Goal: Task Accomplishment & Management: Use online tool/utility

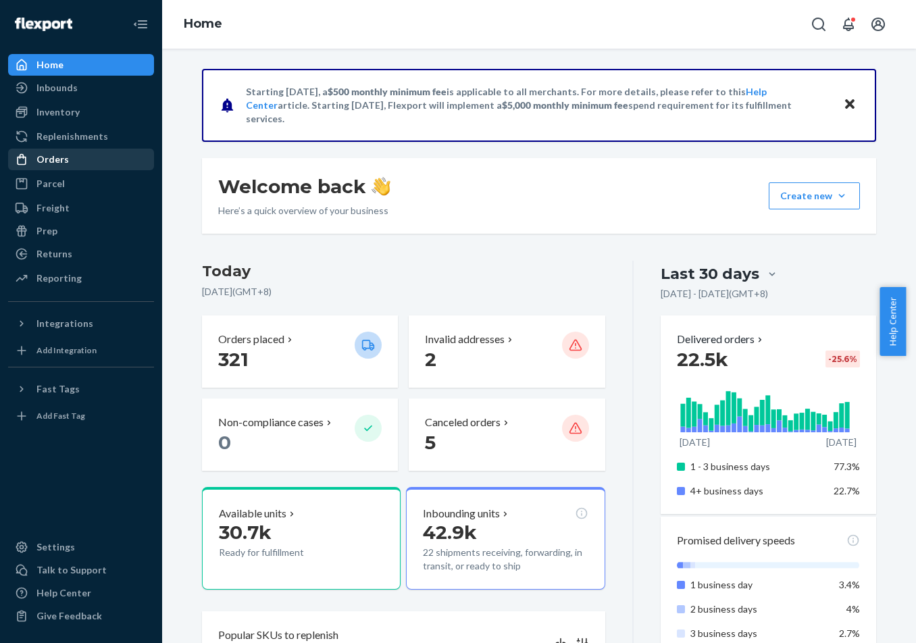
click at [131, 161] on div "Orders" at bounding box center [80, 159] width 143 height 19
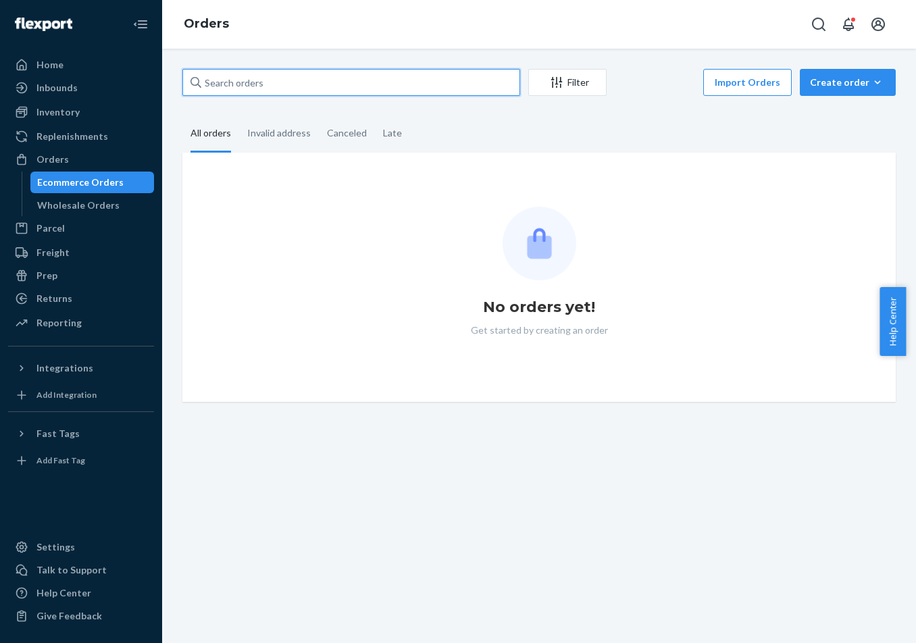
click at [387, 86] on input "text" at bounding box center [351, 82] width 338 height 27
paste input "US25328806"
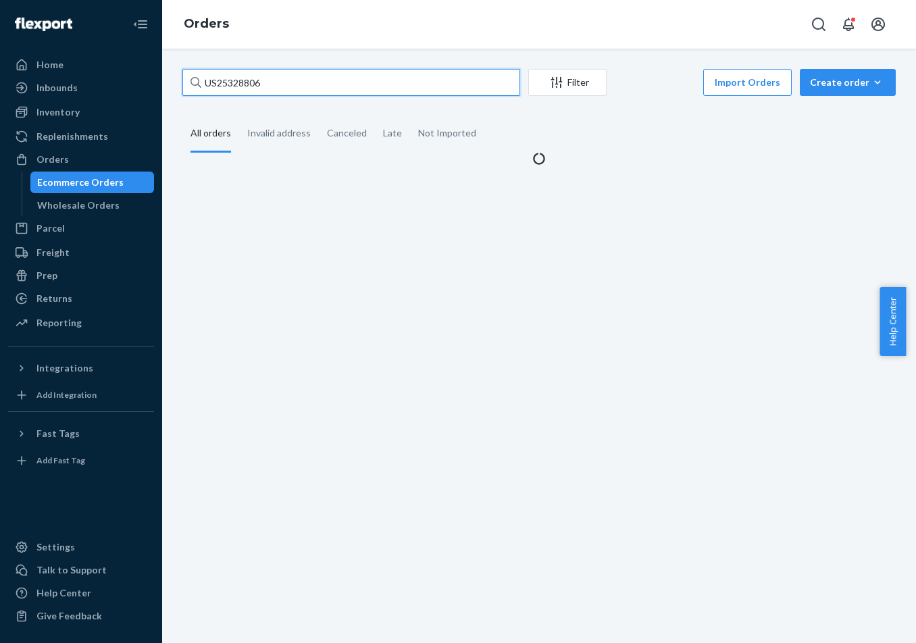
type input "US25328806"
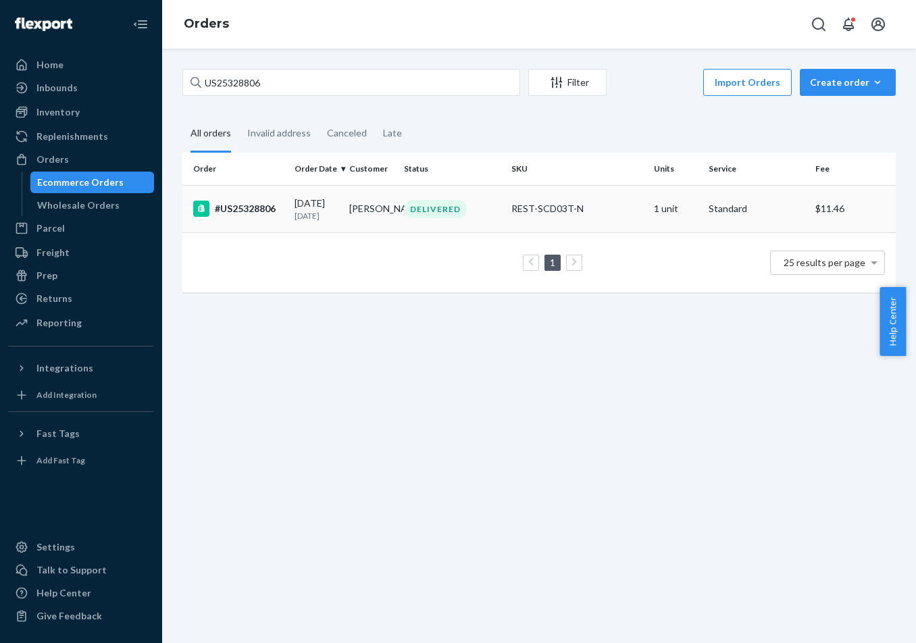
click at [277, 226] on td "#US25328806" at bounding box center [235, 208] width 107 height 47
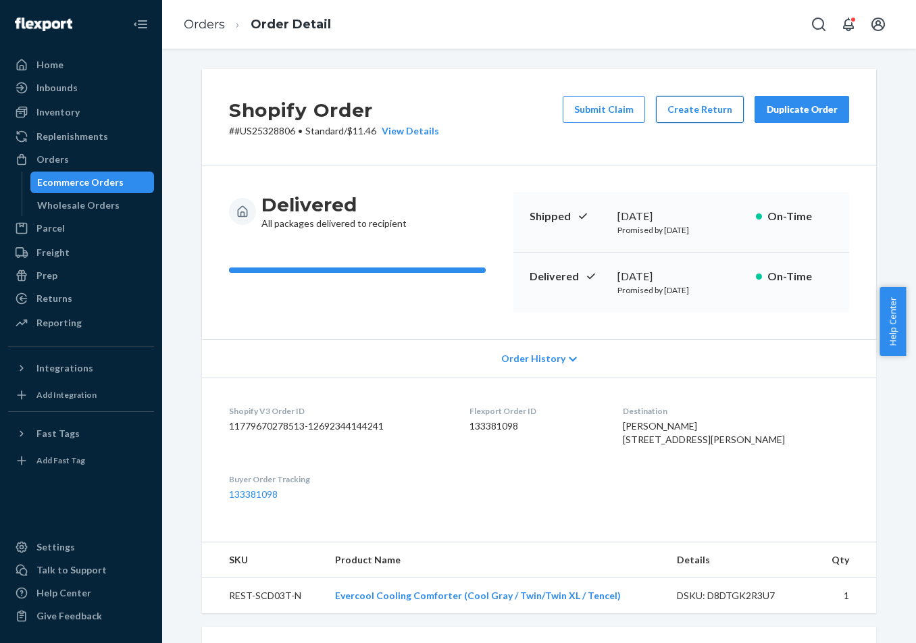
click at [701, 116] on button "Create Return" at bounding box center [700, 109] width 88 height 27
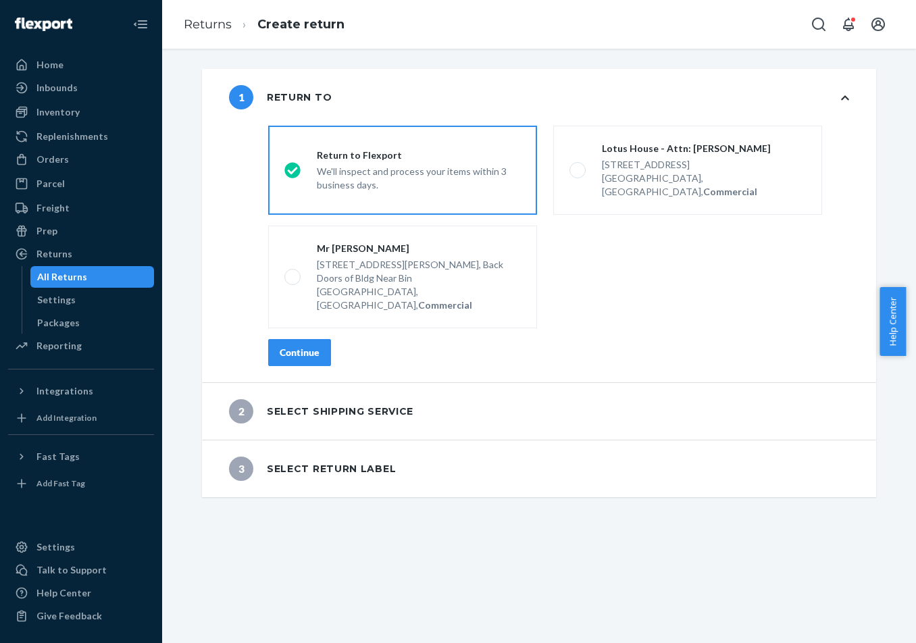
click at [316, 339] on button "Continue" at bounding box center [299, 352] width 63 height 27
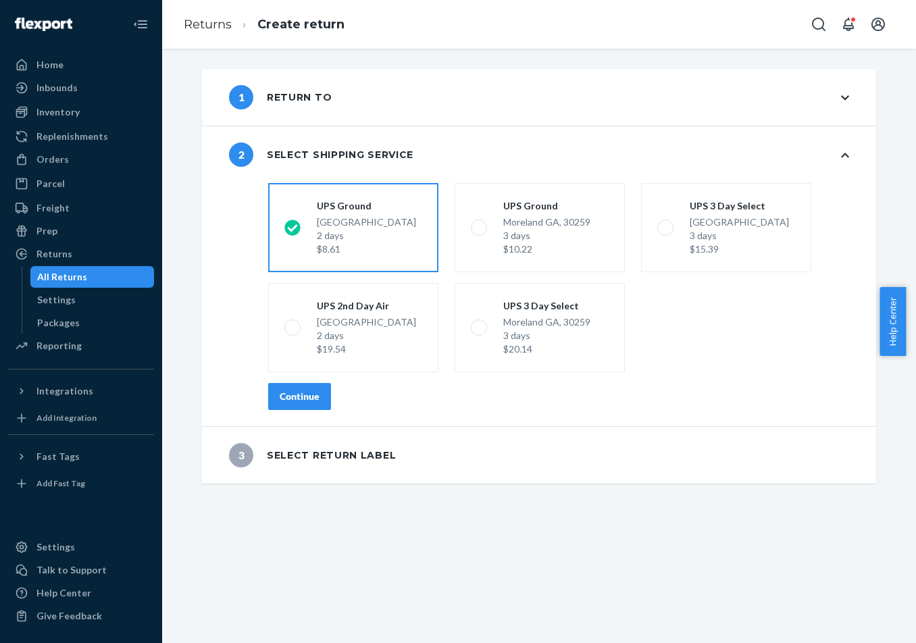
click at [310, 389] on button "Continue" at bounding box center [299, 396] width 63 height 27
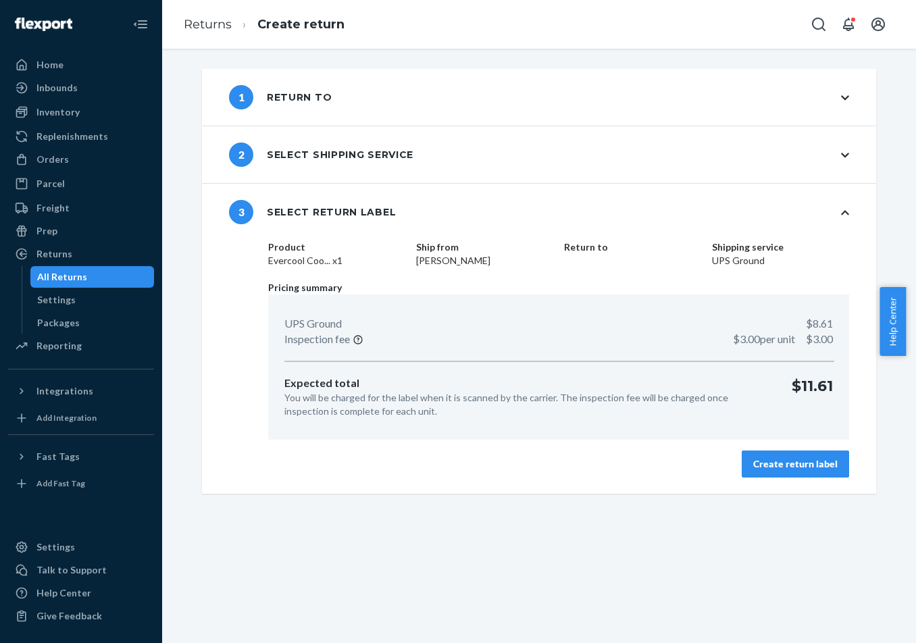
click at [763, 454] on button "Create return label" at bounding box center [795, 464] width 107 height 27
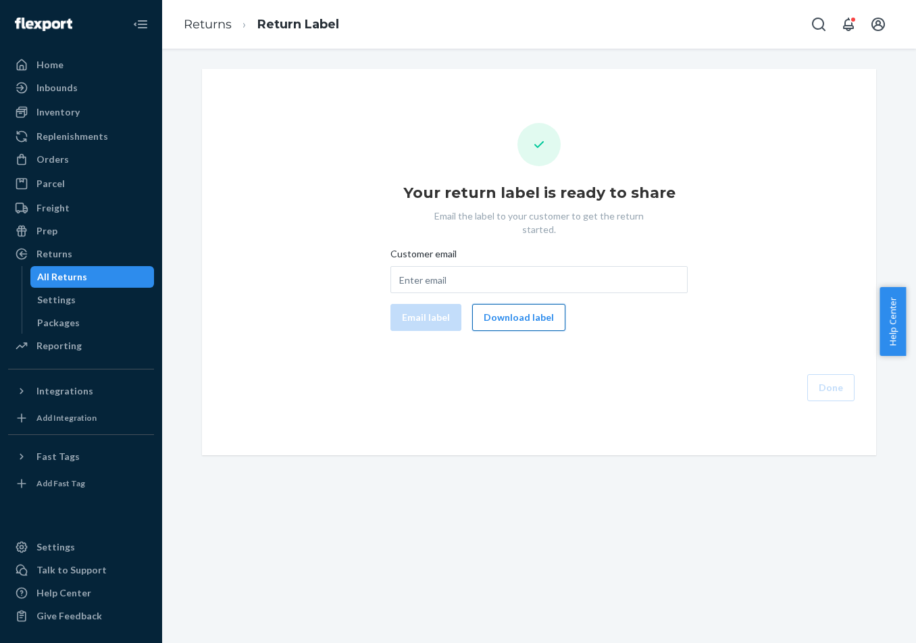
click at [494, 304] on button "Download label" at bounding box center [518, 317] width 93 height 27
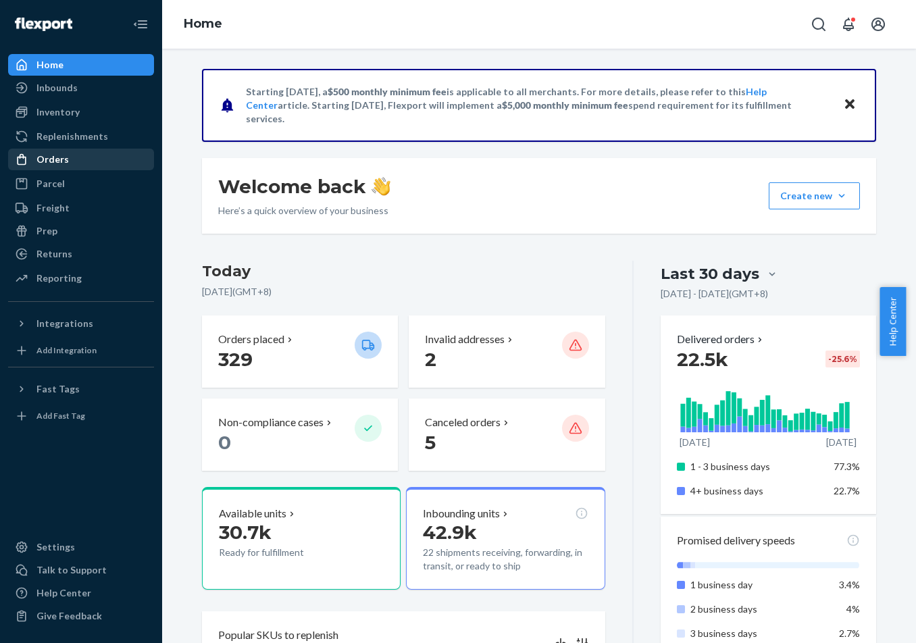
click at [43, 161] on div "Orders" at bounding box center [52, 160] width 32 height 14
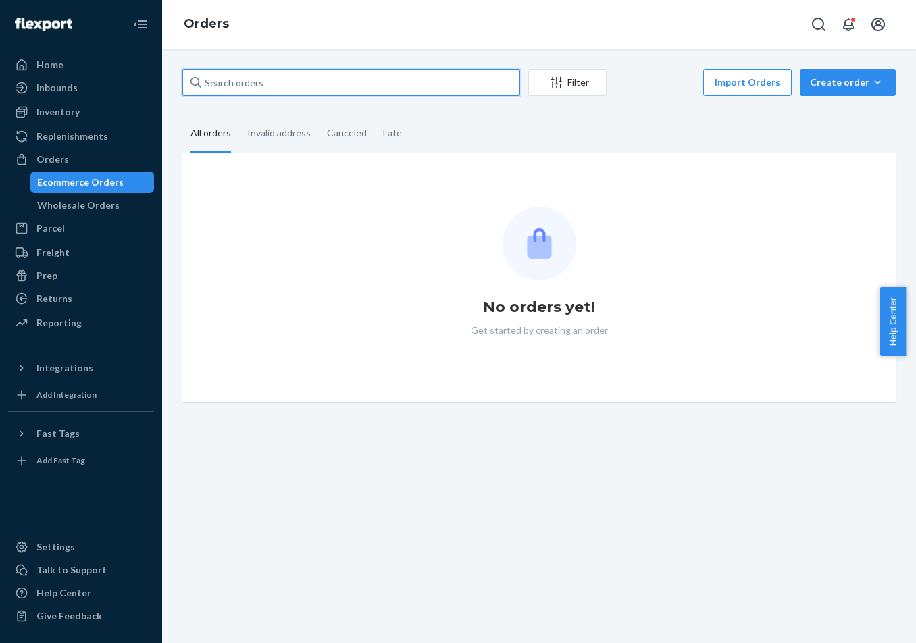
click at [348, 85] on input "text" at bounding box center [351, 82] width 338 height 27
paste input "US25341382"
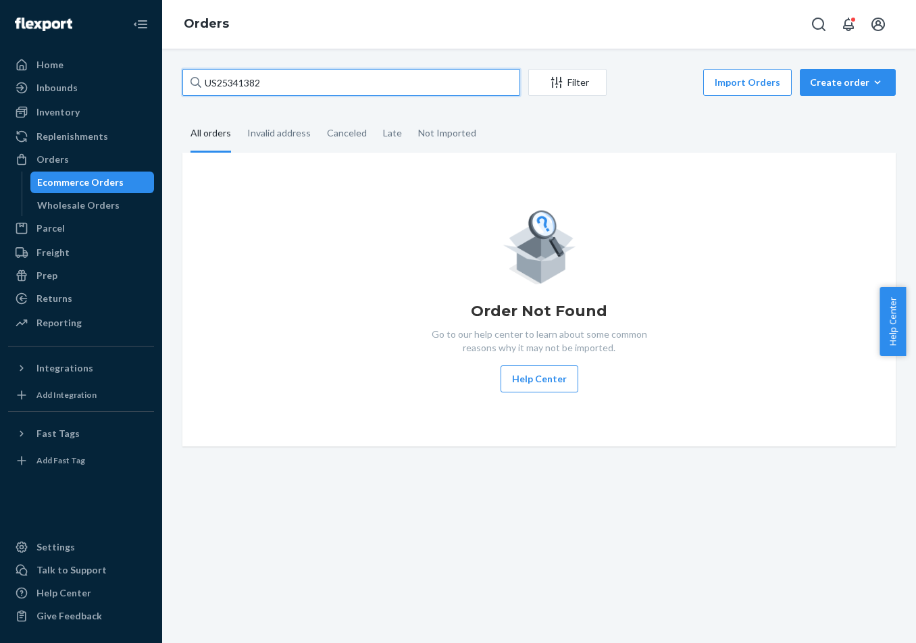
type input "US25341382"
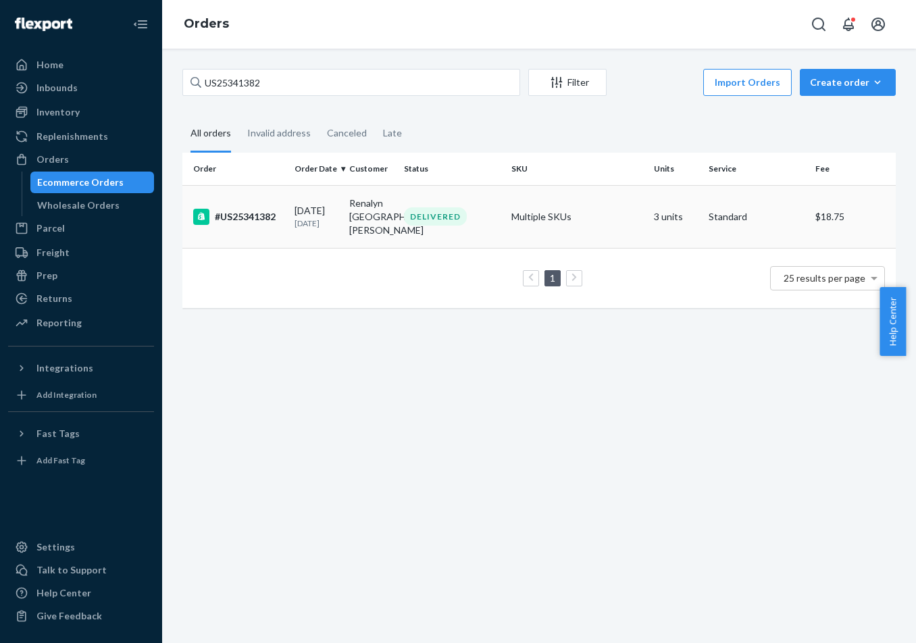
click at [279, 226] on td "#US25341382" at bounding box center [235, 216] width 107 height 63
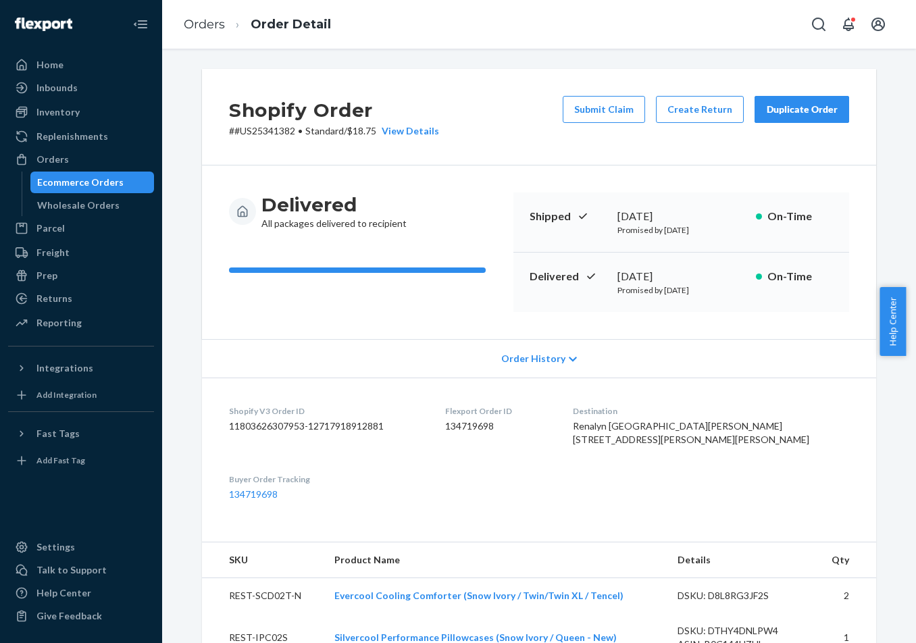
scroll to position [68, 0]
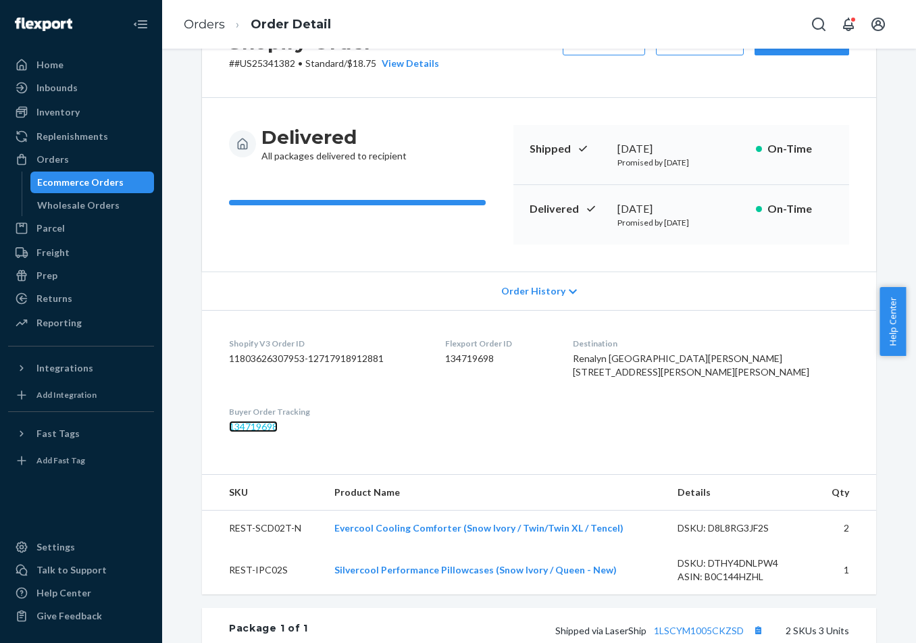
click at [267, 432] on link "134719698" at bounding box center [253, 426] width 49 height 11
